Goal: Use online tool/utility: Use online tool/utility

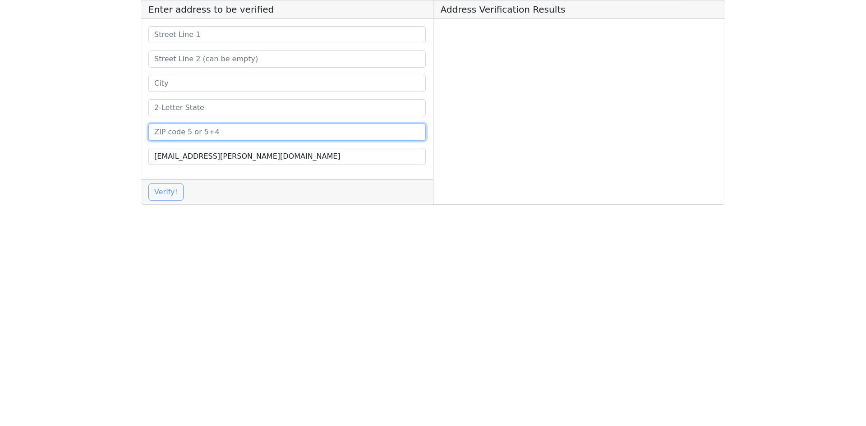
drag, startPoint x: 214, startPoint y: 129, endPoint x: 200, endPoint y: 115, distance: 19.8
click at [214, 129] on input at bounding box center [286, 132] width 277 height 17
paste input "94086"
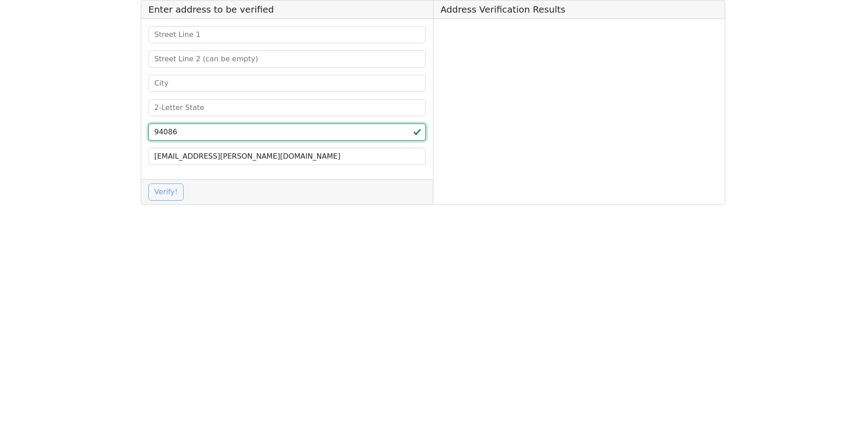
type input "94086"
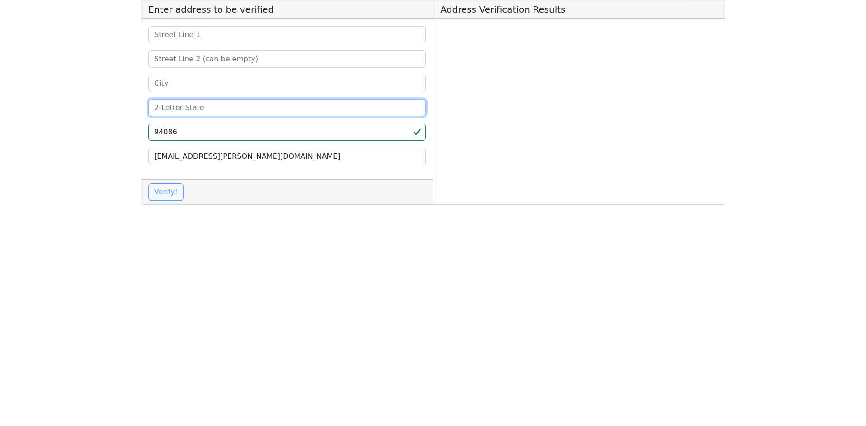
click at [198, 110] on input at bounding box center [286, 107] width 277 height 17
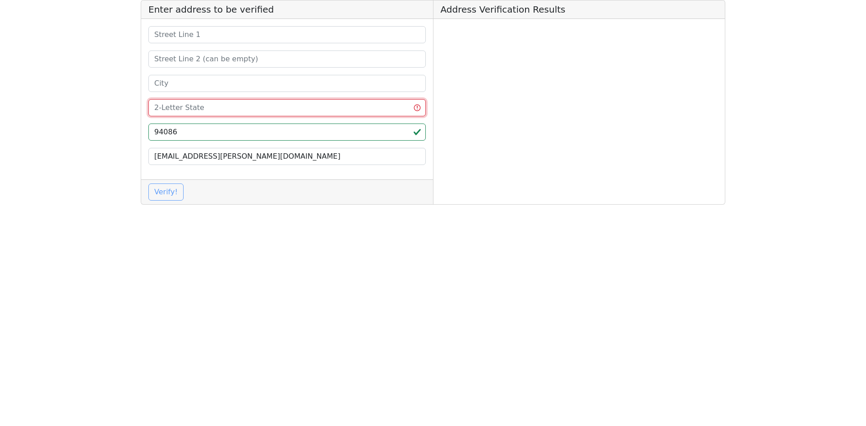
click at [225, 102] on input at bounding box center [286, 107] width 277 height 17
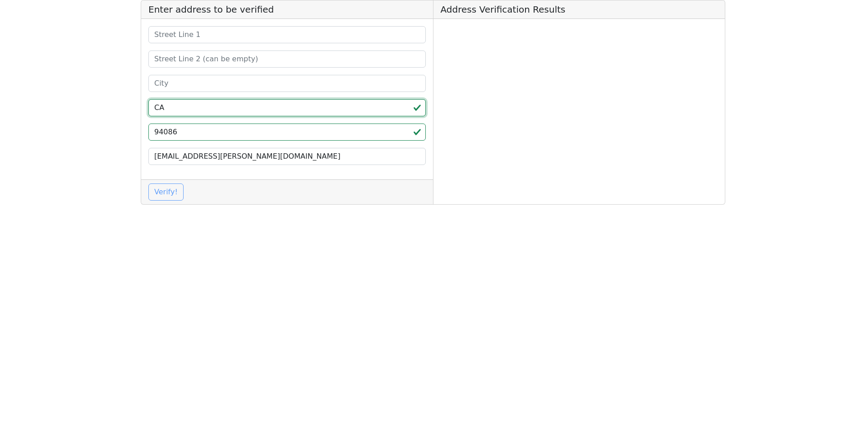
type input "CA"
click at [203, 78] on input at bounding box center [286, 83] width 277 height 17
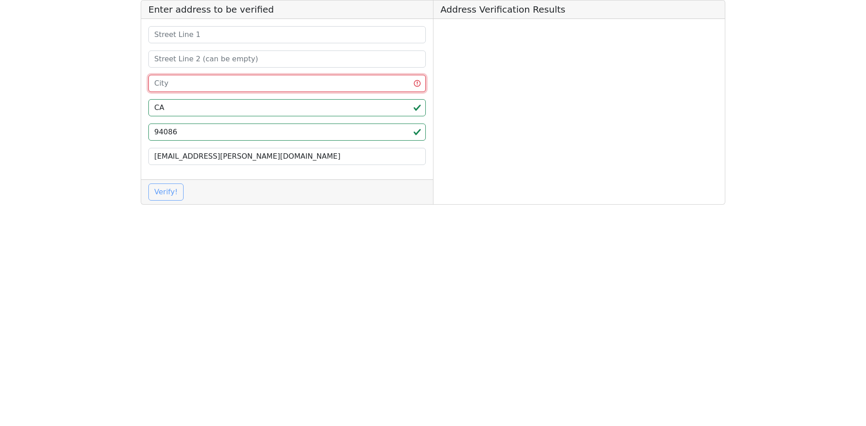
click at [179, 78] on input at bounding box center [286, 83] width 277 height 17
paste input "SUNNYVALE"
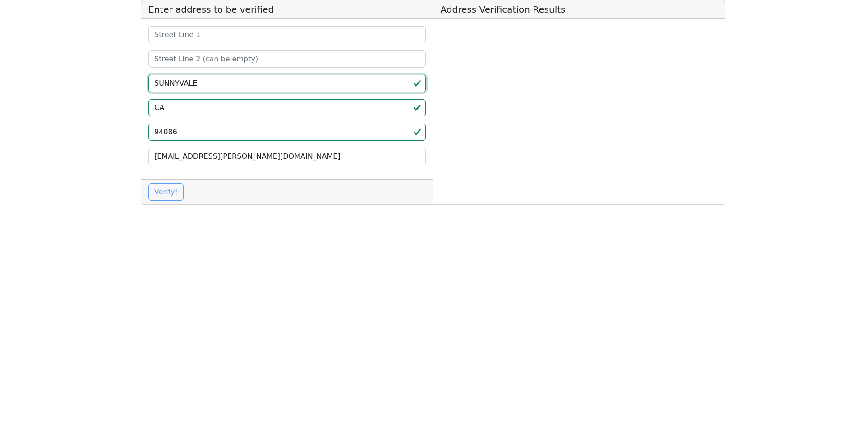
type input "SUNNYVALE"
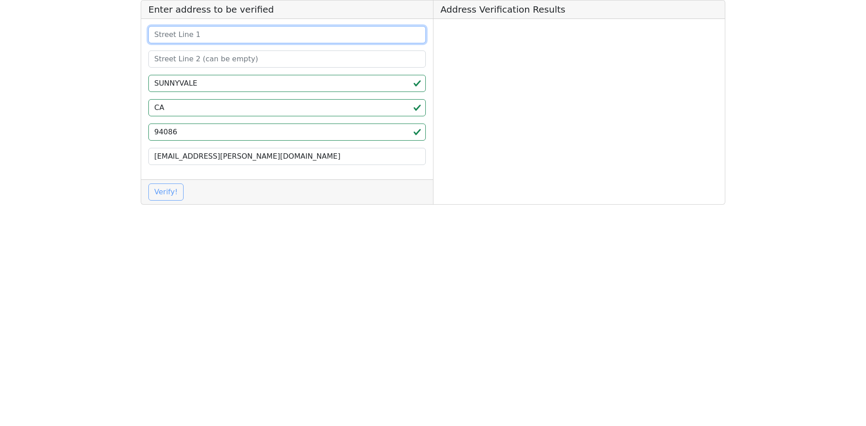
click at [174, 27] on input at bounding box center [286, 34] width 277 height 17
paste input "[STREET_ADDRESS][PERSON_NAME]"
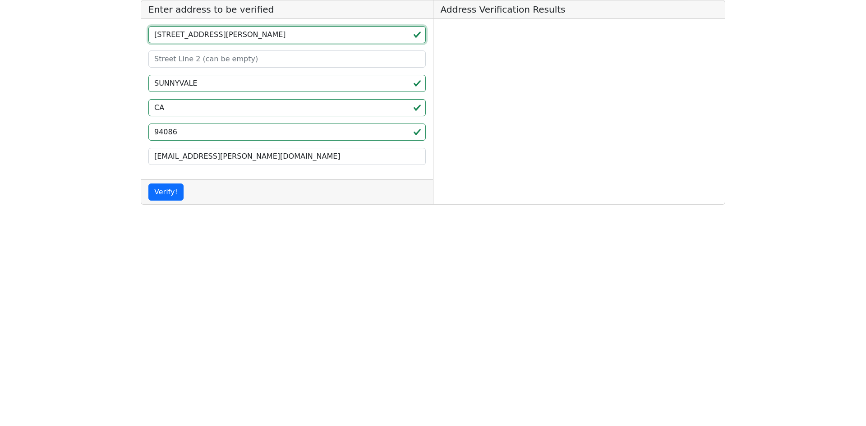
type input "[STREET_ADDRESS][PERSON_NAME]"
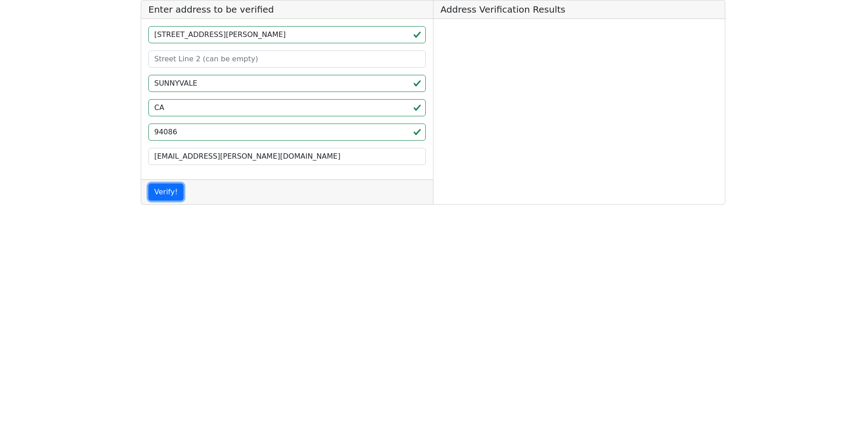
click at [158, 194] on button "Verify!" at bounding box center [165, 192] width 35 height 17
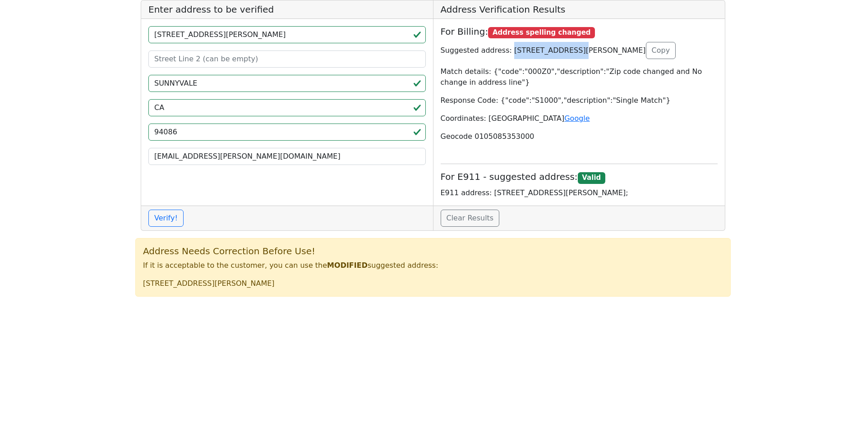
drag, startPoint x: 572, startPoint y: 49, endPoint x: 505, endPoint y: 49, distance: 67.2
click at [505, 49] on p "Suggested address: [STREET_ADDRESS][PERSON_NAME] Copy" at bounding box center [579, 50] width 277 height 17
copy p "510 [PERSON_NAME] EXPY"
